Goal: Task Accomplishment & Management: Use online tool/utility

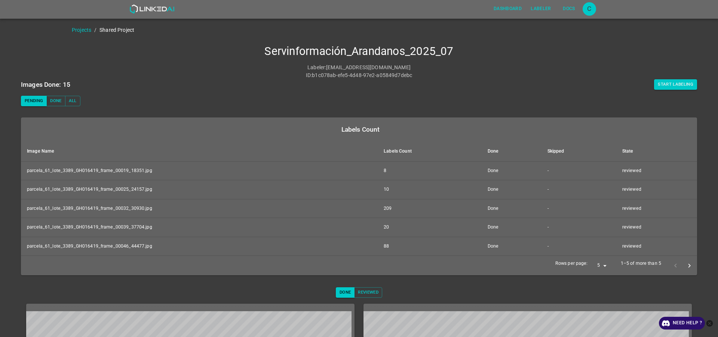
click at [685, 266] on icon "next page" at bounding box center [689, 266] width 8 height 8
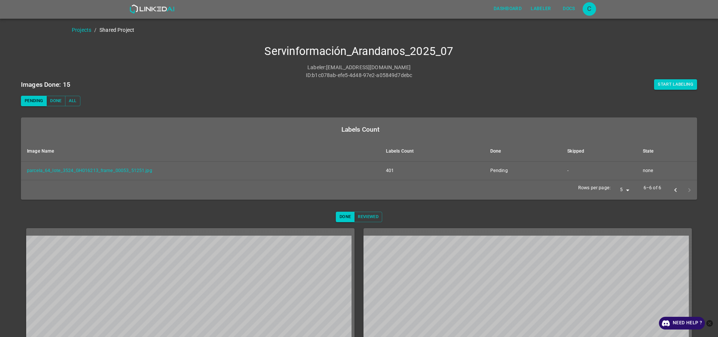
click at [672, 190] on icon "previous page" at bounding box center [676, 190] width 8 height 8
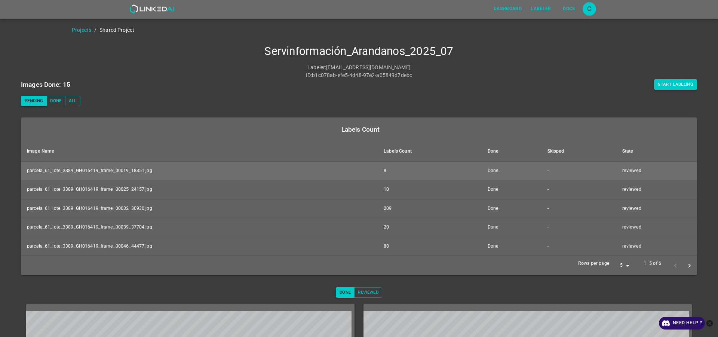
click at [92, 168] on td "parcela_61_lote_3389_GH016419_frame_00019_18351.jpg" at bounding box center [199, 170] width 357 height 19
click at [123, 170] on td "parcela_61_lote_3389_GH016419_frame_00019_18351.jpg" at bounding box center [199, 170] width 357 height 19
click at [64, 168] on td "parcela_61_lote_3389_GH016419_frame_00019_18351.jpg" at bounding box center [199, 170] width 357 height 19
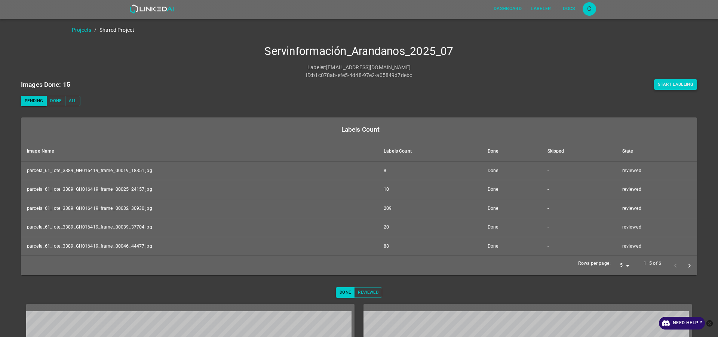
click at [668, 82] on button "Start Labeling" at bounding box center [675, 84] width 43 height 10
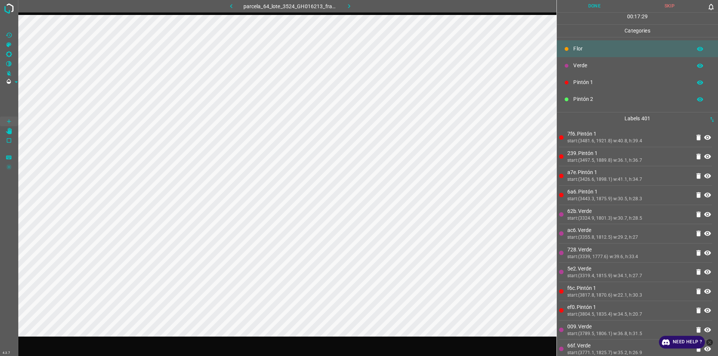
click at [226, 10] on button "button" at bounding box center [232, 6] width 24 height 12
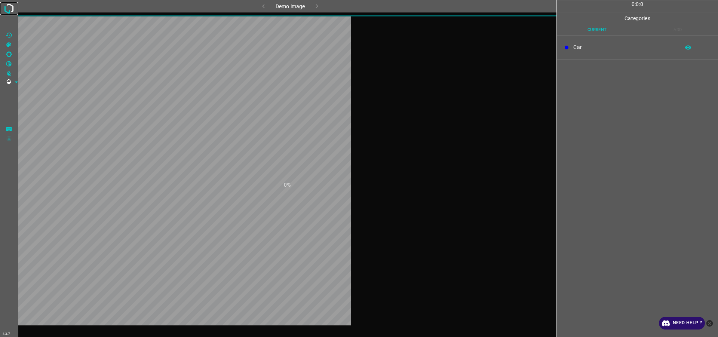
click at [6, 8] on img at bounding box center [8, 8] width 13 height 13
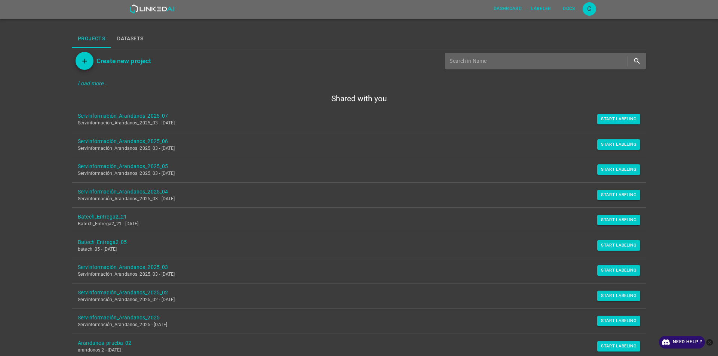
click at [135, 111] on link "Servinformación_Arandanos_2025_07 Servinformación_Arandanos_2025_03 - Wed Aug 0…" at bounding box center [359, 119] width 574 height 25
click at [150, 119] on link "Servinformación_Arandanos_2025_07" at bounding box center [353, 116] width 550 height 8
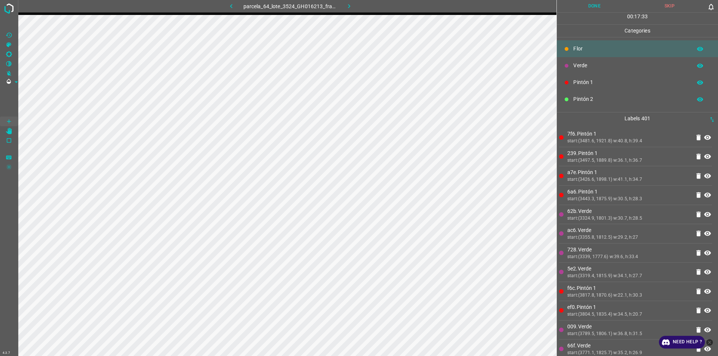
drag, startPoint x: 715, startPoint y: 0, endPoint x: 714, endPoint y: 12, distance: 12.0
click at [715, 3] on div "0" at bounding box center [712, 6] width 11 height 12
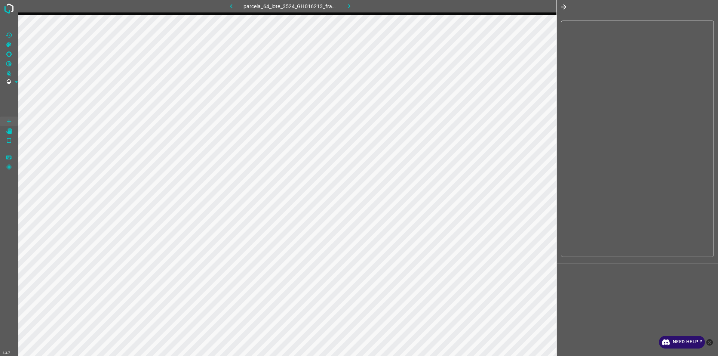
click at [714, 12] on div "Done Skip 0 00 : 17 : 34 Categories Flor Verde Pintón 1 Pintón 2 Pintón 3 Rosad…" at bounding box center [637, 178] width 162 height 356
click at [565, 7] on icon "button" at bounding box center [563, 6] width 5 height 5
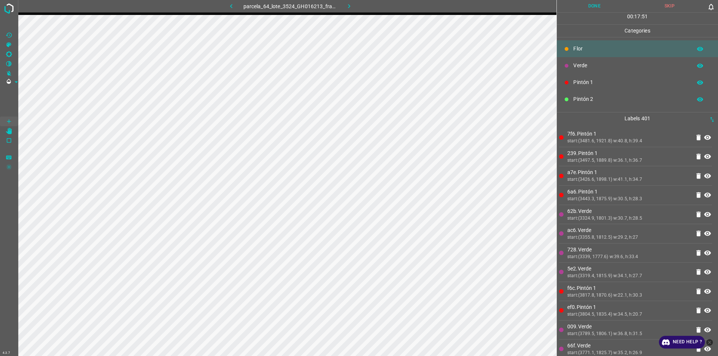
click at [230, 6] on icon "button" at bounding box center [231, 6] width 8 height 8
click at [583, 6] on button "Done" at bounding box center [594, 6] width 75 height 12
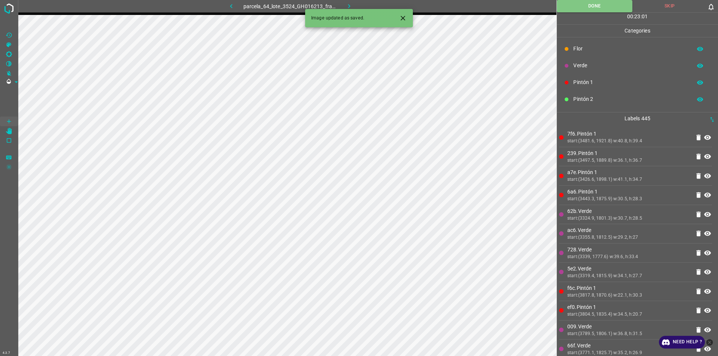
click at [351, 1] on button "button" at bounding box center [349, 6] width 24 height 12
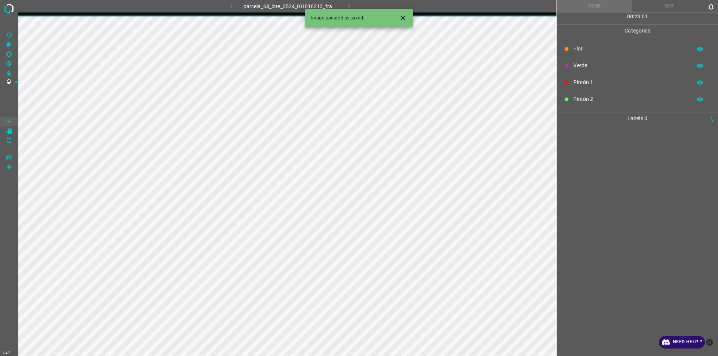
click at [402, 16] on icon "Close" at bounding box center [403, 18] width 8 height 8
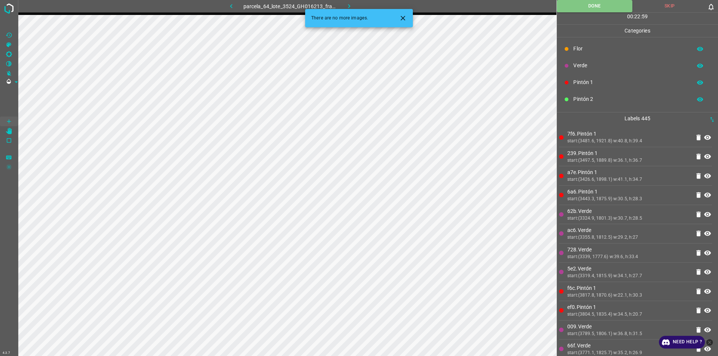
click at [400, 15] on icon "Close" at bounding box center [403, 18] width 8 height 8
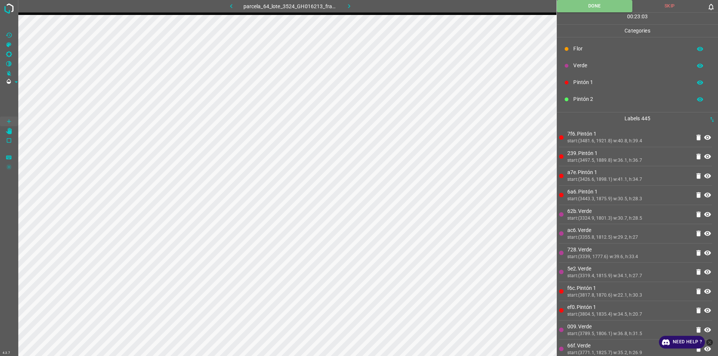
click at [224, 4] on button "button" at bounding box center [232, 6] width 24 height 12
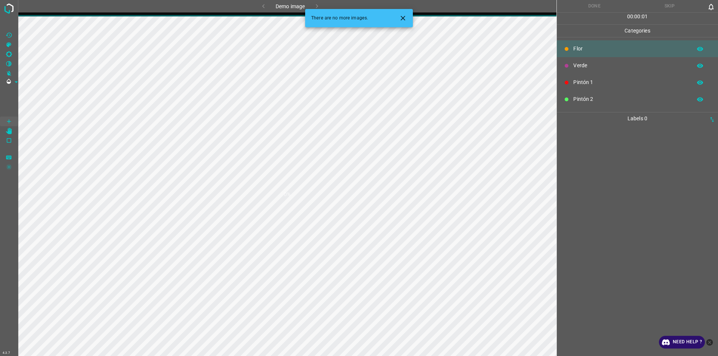
click at [268, 2] on div "Demo image" at bounding box center [291, 6] width 178 height 12
drag, startPoint x: 259, startPoint y: 6, endPoint x: 411, endPoint y: 16, distance: 152.5
click at [292, 12] on div "Demo image" at bounding box center [291, 6] width 178 height 12
click at [409, 14] on div at bounding box center [400, 18] width 20 height 14
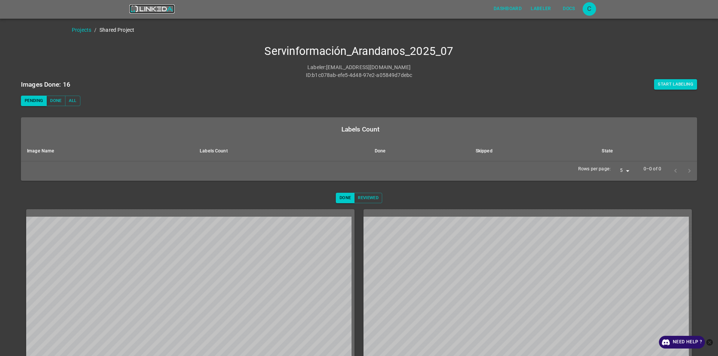
click at [138, 10] on img at bounding box center [151, 8] width 45 height 9
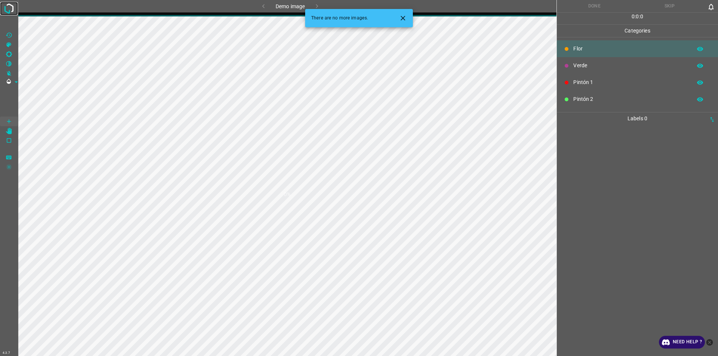
click at [12, 9] on img at bounding box center [8, 8] width 13 height 13
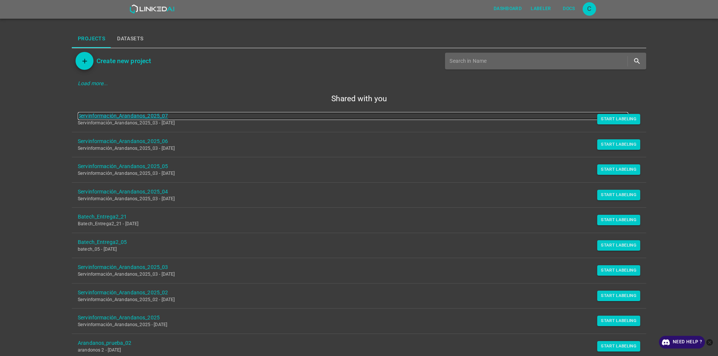
click at [147, 117] on link "Servinformación_Arandanos_2025_07" at bounding box center [353, 116] width 550 height 8
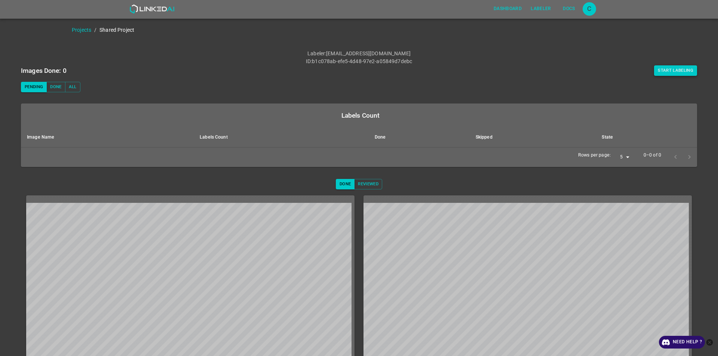
click at [664, 71] on button "Start Labeling" at bounding box center [675, 70] width 43 height 10
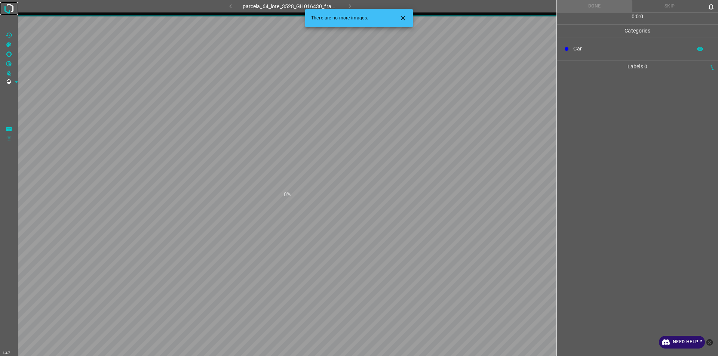
click at [2, 13] on link at bounding box center [9, 8] width 18 height 13
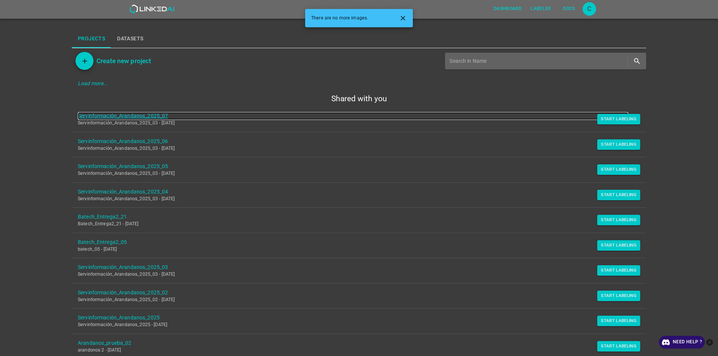
click at [160, 113] on link "Servinformación_Arandanos_2025_07" at bounding box center [353, 116] width 550 height 8
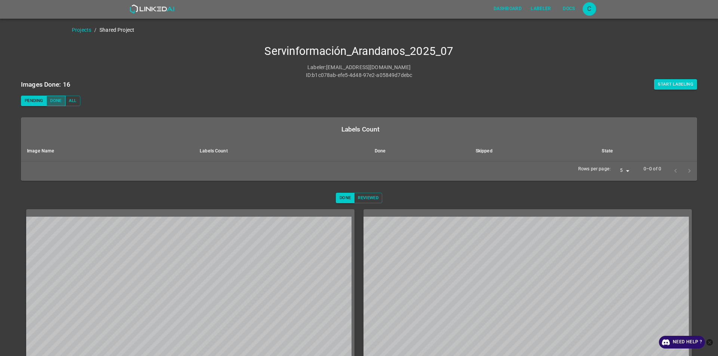
click at [57, 101] on button "Done" at bounding box center [55, 101] width 19 height 10
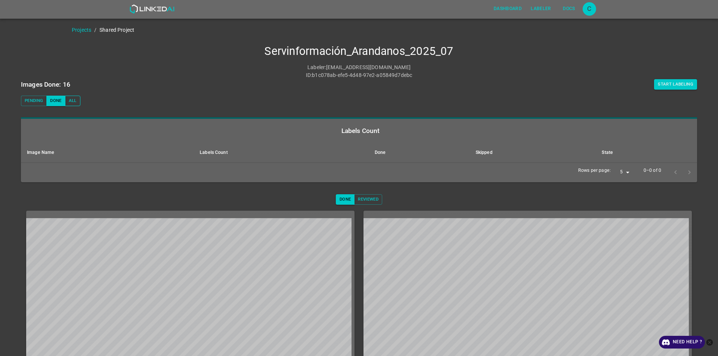
click at [71, 101] on button "All" at bounding box center [72, 101] width 15 height 10
click at [25, 101] on button "Pending" at bounding box center [34, 101] width 26 height 10
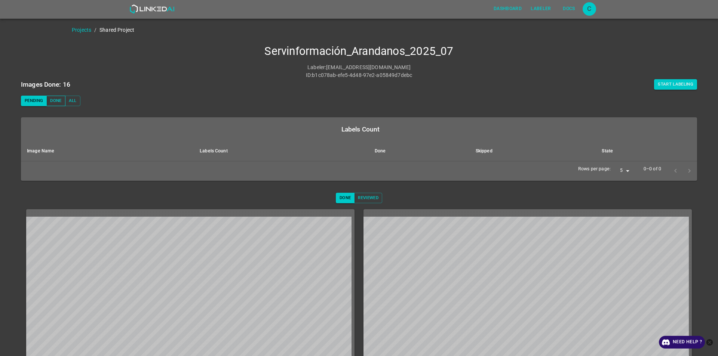
click at [58, 101] on button "Done" at bounding box center [55, 101] width 19 height 10
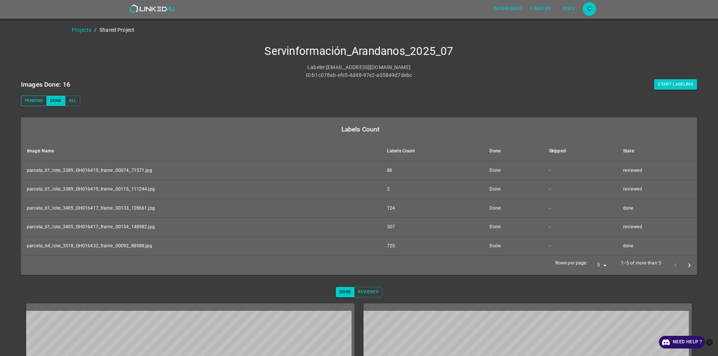
click at [31, 98] on button "Pending" at bounding box center [34, 101] width 26 height 10
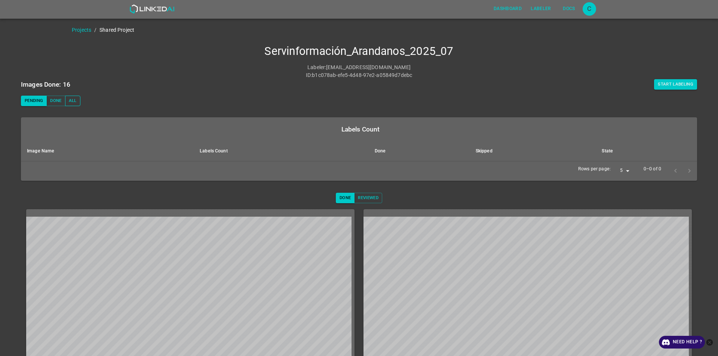
click at [77, 104] on button "All" at bounding box center [72, 101] width 15 height 10
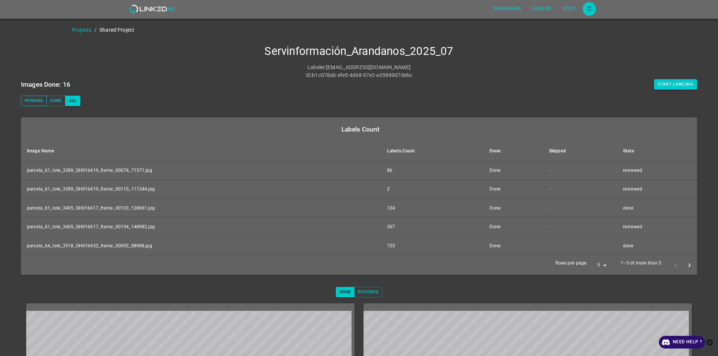
click at [38, 101] on button "Pending" at bounding box center [34, 101] width 26 height 10
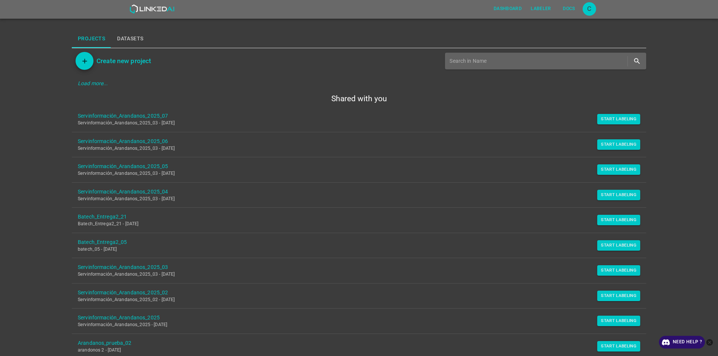
click at [711, 340] on icon "close-help" at bounding box center [709, 342] width 7 height 7
click at [138, 114] on link "Servinformación_Arandanos_2025_07" at bounding box center [353, 116] width 550 height 8
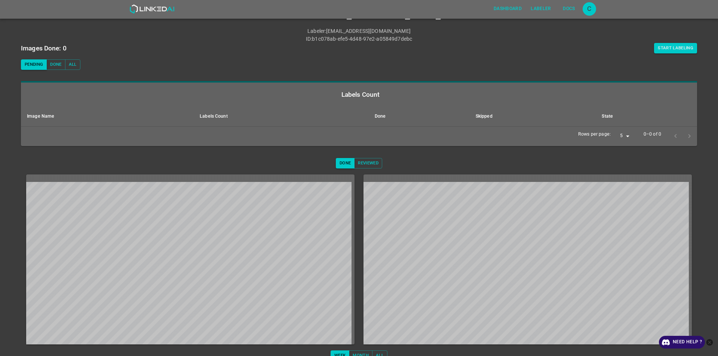
scroll to position [45, 0]
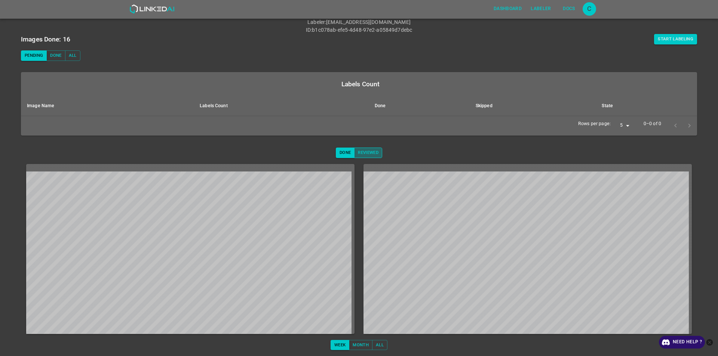
click at [372, 150] on button "Reviewed" at bounding box center [368, 153] width 28 height 10
click at [344, 154] on button "Done" at bounding box center [345, 153] width 19 height 10
click at [709, 344] on icon "close-help" at bounding box center [709, 342] width 7 height 7
